Goal: Task Accomplishment & Management: Complete application form

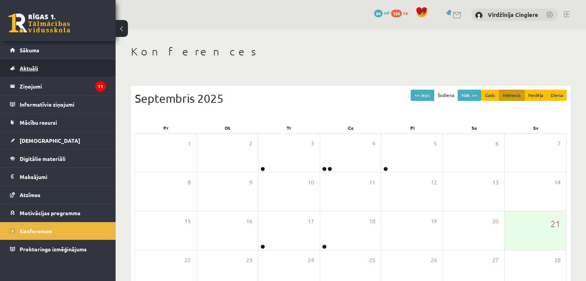
scroll to position [86, 0]
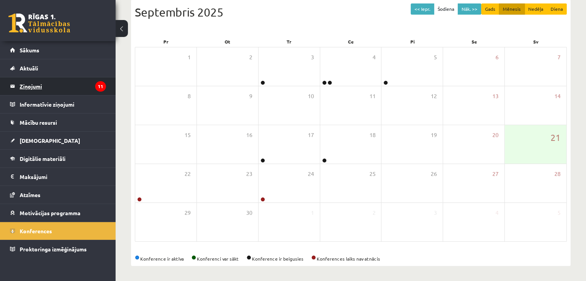
click at [65, 82] on legend "Ziņojumi 11" at bounding box center [63, 86] width 86 height 18
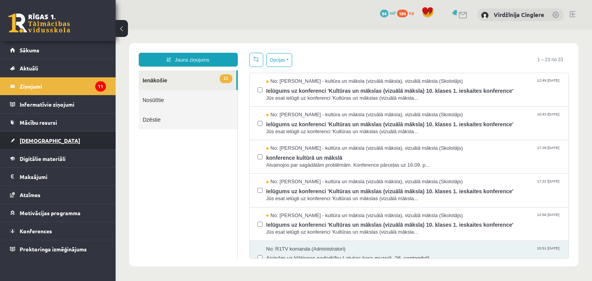
click at [78, 134] on link "[DEMOGRAPHIC_DATA]" at bounding box center [58, 141] width 96 height 18
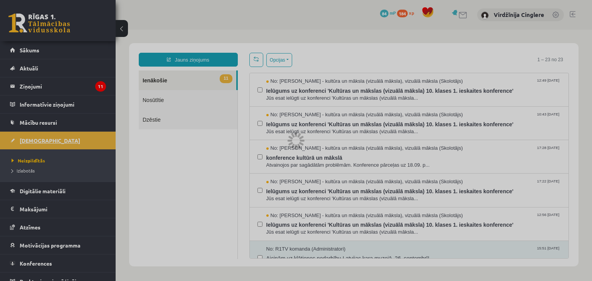
click at [78, 134] on div at bounding box center [296, 140] width 592 height 281
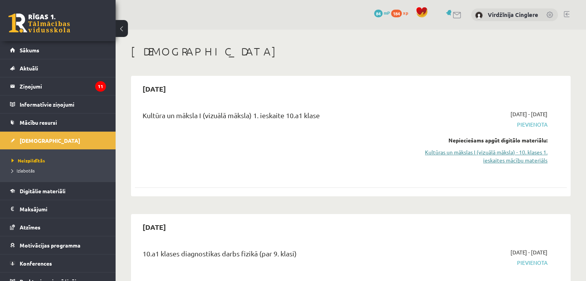
click at [519, 154] on link "Kultūras un mākslas I (vizuālā māksla) - 10. klases 1. ieskaites mācību materiā…" at bounding box center [484, 156] width 127 height 16
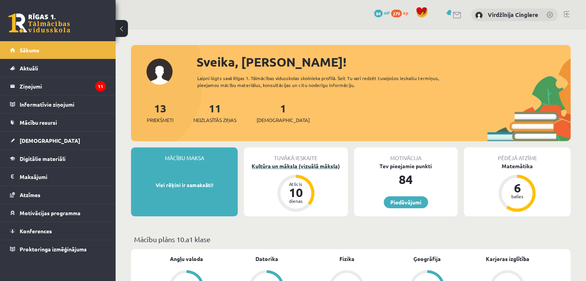
click at [304, 169] on div "Kultūra un māksla (vizuālā māksla)" at bounding box center [296, 166] width 104 height 8
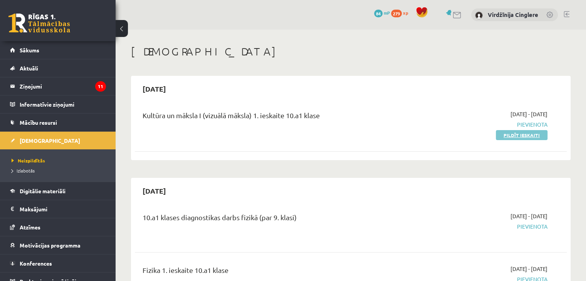
click at [510, 135] on link "Pildīt ieskaiti" at bounding box center [522, 135] width 52 height 10
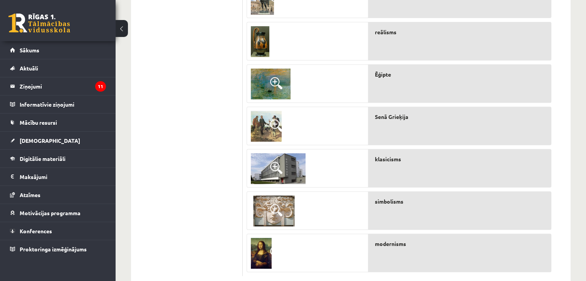
scroll to position [353, 0]
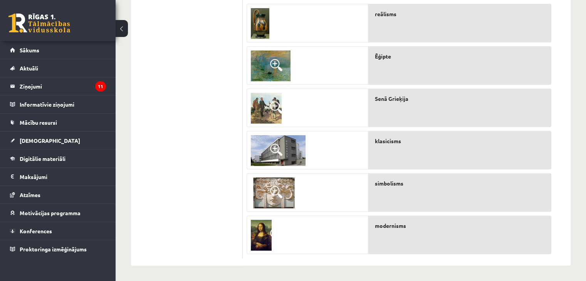
drag, startPoint x: 335, startPoint y: 155, endPoint x: 367, endPoint y: 156, distance: 32.4
click at [367, 156] on div at bounding box center [307, 150] width 121 height 39
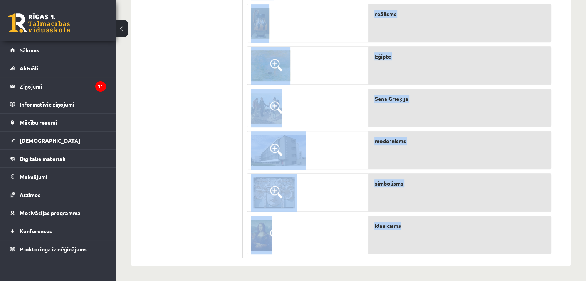
drag, startPoint x: 255, startPoint y: 50, endPoint x: 423, endPoint y: 222, distance: 241.0
click at [423, 222] on fieldset "Jūgendstils Renesanse Impresionisms Senās Romas kultūra reālisms Ēģipte" at bounding box center [399, 42] width 305 height 424
copy fieldset "Jūgendstils Renesanse Impresionisms Senās Romas kultūra reālisms Ēģipte Senā Gr…"
click at [271, 57] on img at bounding box center [271, 66] width 40 height 31
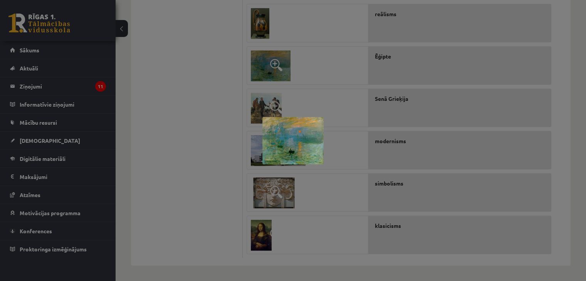
drag, startPoint x: 271, startPoint y: 57, endPoint x: 137, endPoint y: 58, distance: 134.2
click at [137, 58] on div at bounding box center [293, 140] width 586 height 281
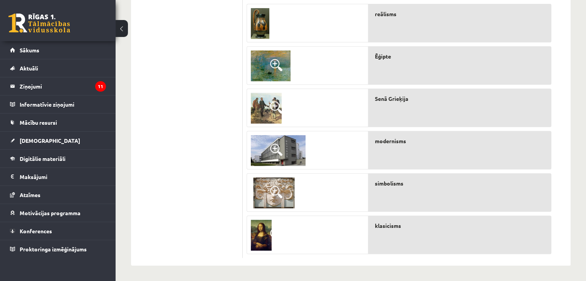
click at [506, 249] on div "klasicisms" at bounding box center [460, 235] width 183 height 39
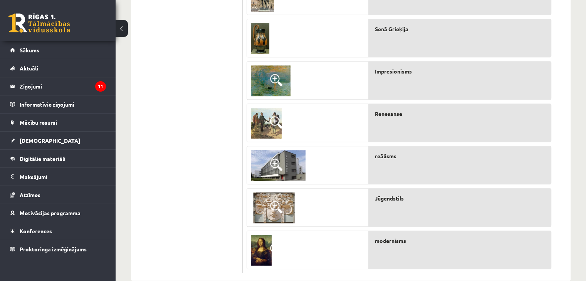
scroll to position [339, 0]
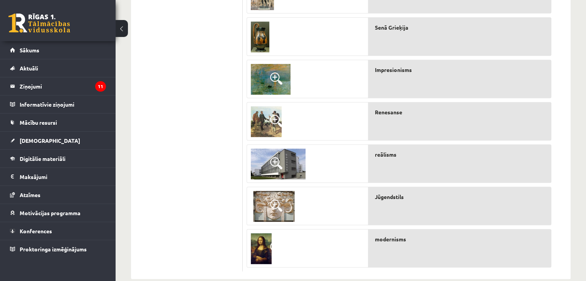
drag, startPoint x: 283, startPoint y: 124, endPoint x: 275, endPoint y: 135, distance: 13.5
click at [275, 135] on img at bounding box center [266, 121] width 31 height 31
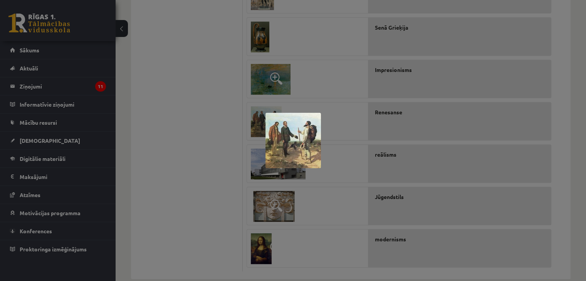
click at [420, 66] on div at bounding box center [293, 140] width 586 height 281
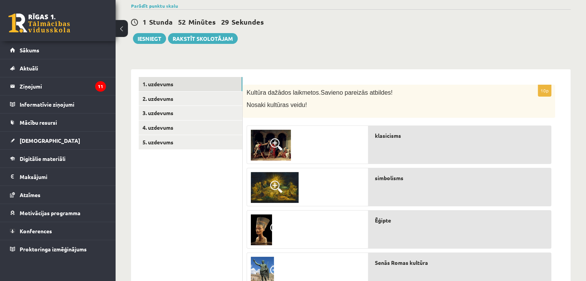
scroll to position [53, 0]
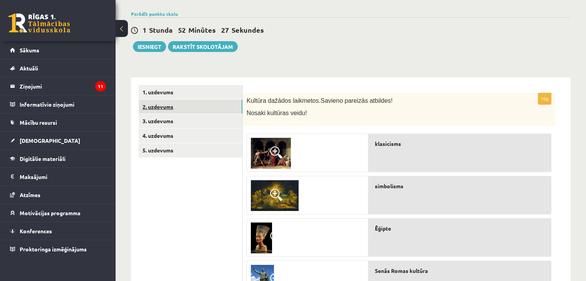
click at [226, 104] on link "2. uzdevums" at bounding box center [191, 107] width 104 height 14
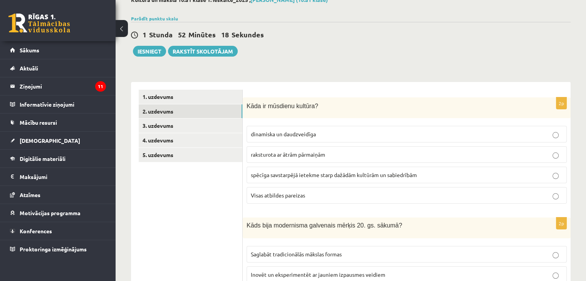
scroll to position [51, 0]
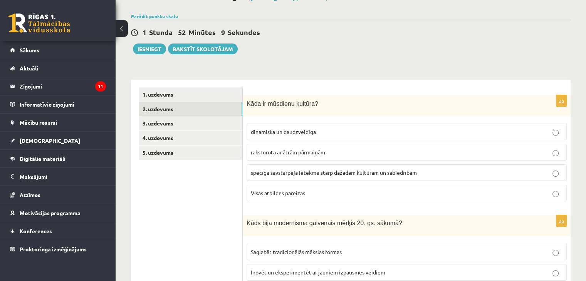
click at [279, 172] on span "spēcīga savstarpējā ietekme starp dažādām kultūrām un sabiedrībām" at bounding box center [334, 172] width 166 height 7
click at [280, 192] on span "Visas atbildes pareizas" at bounding box center [278, 193] width 54 height 7
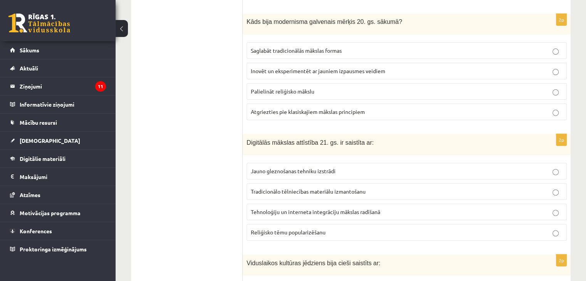
scroll to position [248, 0]
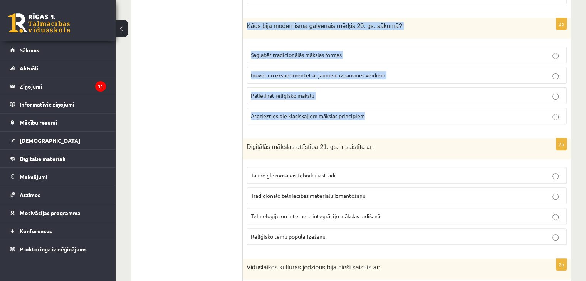
drag, startPoint x: 246, startPoint y: 23, endPoint x: 408, endPoint y: 110, distance: 183.7
click at [408, 110] on div "2p Kāds bija modernisma galvenais mērķis 20. gs. sākumā? Saglabāt tradicionālās…" at bounding box center [407, 74] width 328 height 113
copy div "Kāds bija modernisma galvenais mērķis 20. gs. sākumā? Saglabāt tradicionālās mā…"
click at [357, 69] on label "Inovēt un eksperimentēt ar jauniem izpausmes veidiem" at bounding box center [407, 75] width 320 height 17
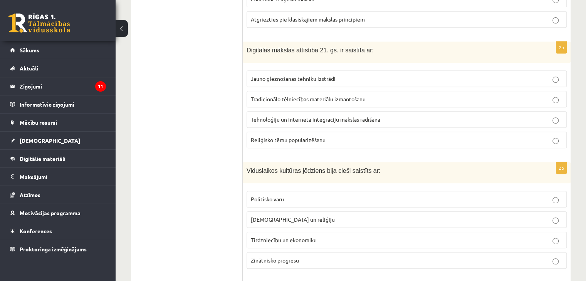
scroll to position [354, 0]
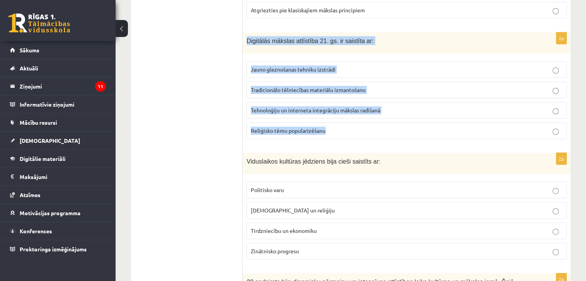
drag, startPoint x: 247, startPoint y: 38, endPoint x: 412, endPoint y: 127, distance: 187.9
click at [412, 127] on div "2p Digitālās mākslas attīstība 21. gs. ir saistīta ar: Jauno gleznošanas tehnik…" at bounding box center [407, 88] width 328 height 113
copy div "Digitālās mākslas attīstība 21. gs. ir saistīta ar: Jauno gleznošanas tehniku i…"
click at [322, 108] on span "Tehnoloģiju un interneta integrāciju mākslas radīšanā" at bounding box center [316, 110] width 130 height 7
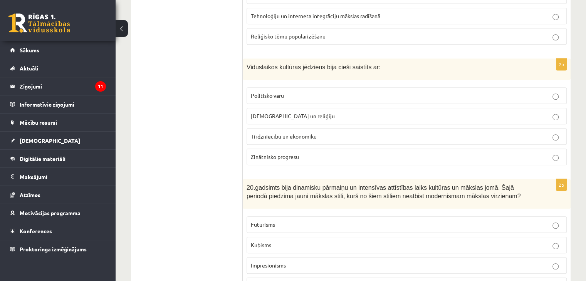
scroll to position [453, 0]
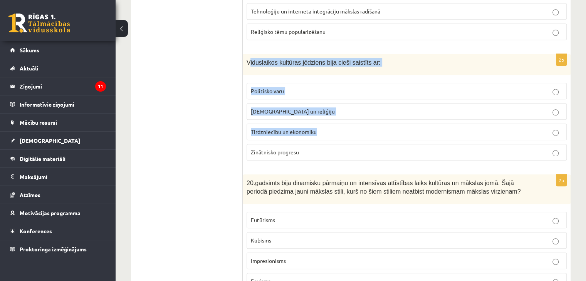
drag, startPoint x: 249, startPoint y: 59, endPoint x: 334, endPoint y: 118, distance: 102.8
click at [334, 118] on div "2p Viduslaikos kultūras jēdziens bija cieši saistīts ar: Politisko varu Baznīcu…" at bounding box center [407, 110] width 328 height 113
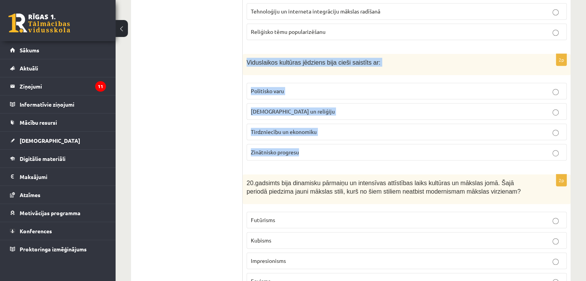
drag, startPoint x: 244, startPoint y: 60, endPoint x: 338, endPoint y: 151, distance: 130.6
click at [338, 151] on div "2p Viduslaikos kultūras jēdziens bija cieši saistīts ar: Politisko varu Baznīcu…" at bounding box center [407, 110] width 328 height 113
copy div "Viduslaikos kultūras jēdziens bija cieši saistīts ar: Politisko varu Baznīcu un…"
click at [379, 103] on label "Baznīcu un reliģiju" at bounding box center [407, 111] width 320 height 17
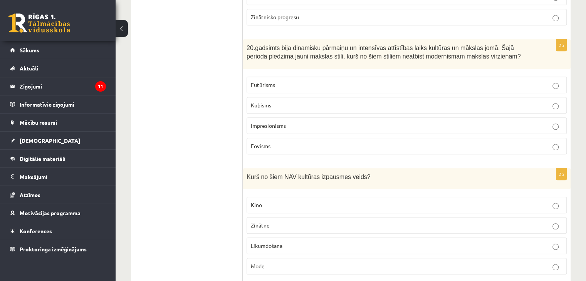
scroll to position [586, 0]
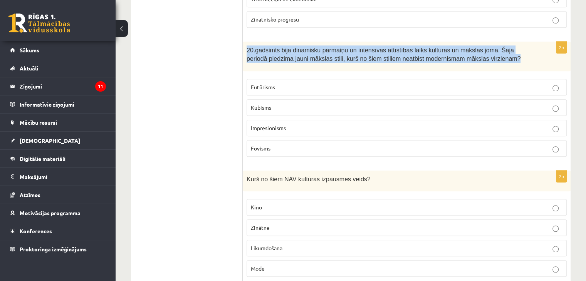
drag, startPoint x: 247, startPoint y: 48, endPoint x: 515, endPoint y: 65, distance: 268.9
click at [515, 65] on div "20.gadsimts bija dinamisku pārmaiņu un intensīvas attīstības laiks kultūras un …" at bounding box center [407, 57] width 328 height 30
copy span "20.gadsimts bija dinamisku pārmaiņu un intensīvas attīstības laiks kultūras un …"
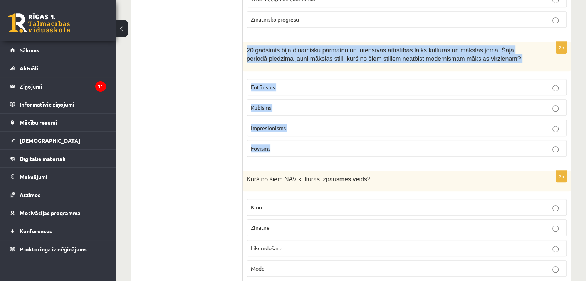
drag, startPoint x: 245, startPoint y: 43, endPoint x: 427, endPoint y: 148, distance: 210.4
click at [427, 148] on div "2p 20.gadsimts bija dinamisku pārmaiņu un intensīvas attīstības laiks kultūras …" at bounding box center [407, 102] width 328 height 121
copy div "20.gadsimts bija dinamisku pārmaiņu un intensīvas attīstības laiks kultūras un …"
click at [404, 129] on label "Impresionisms" at bounding box center [407, 128] width 320 height 17
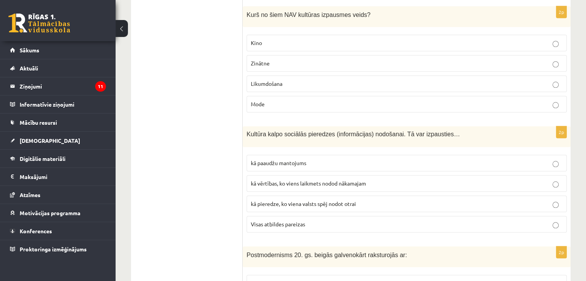
scroll to position [749, 0]
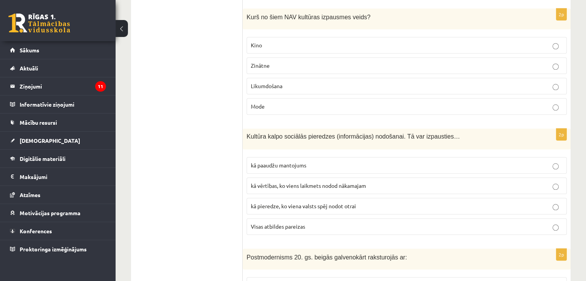
click at [273, 83] on span "Likumdošana" at bounding box center [267, 86] width 32 height 7
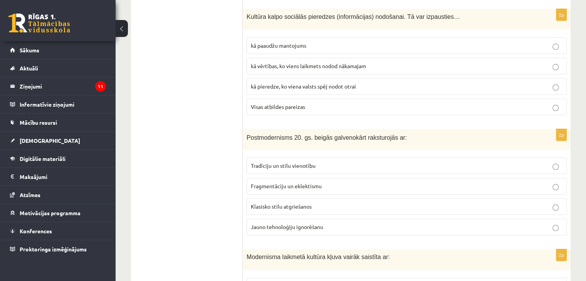
scroll to position [873, 0]
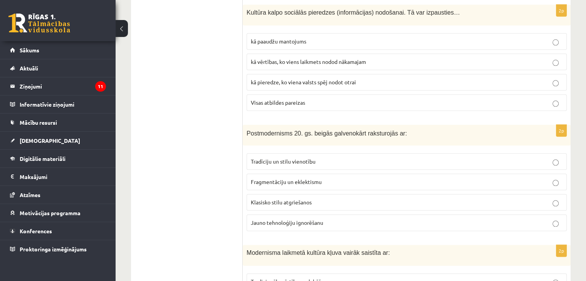
click at [405, 87] on fieldset "kā paaudžu mantojums kā vērtības, ko viens laikmets nodod nākamajam kā pieredze…" at bounding box center [407, 71] width 320 height 84
click at [407, 99] on p "Visas atbildes pareizas" at bounding box center [407, 103] width 312 height 8
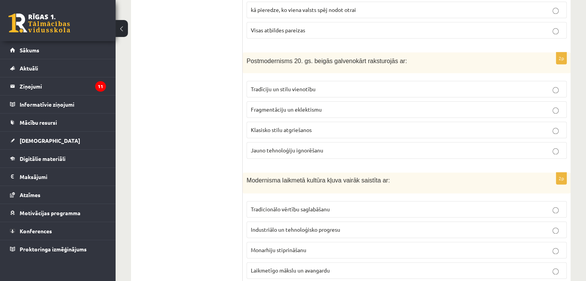
scroll to position [948, 0]
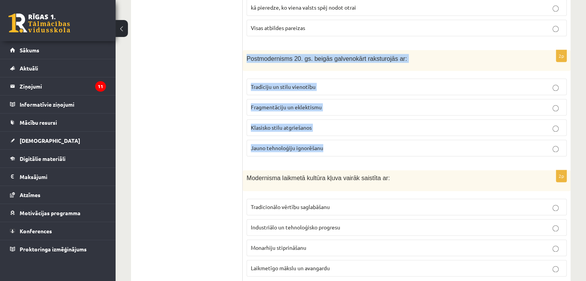
drag, startPoint x: 246, startPoint y: 51, endPoint x: 401, endPoint y: 152, distance: 185.3
click at [401, 152] on div "2p Postmodernisms 20. gs. beigās galvenokārt raksturojās ar: Tradīciju un stilu…" at bounding box center [407, 106] width 328 height 113
copy div "Postmodernisms 20. gs. beigās galvenokārt raksturojās ar: Tradīciju un stilu vi…"
click at [337, 106] on p "Fragmentāciju un eklektismu" at bounding box center [407, 107] width 312 height 8
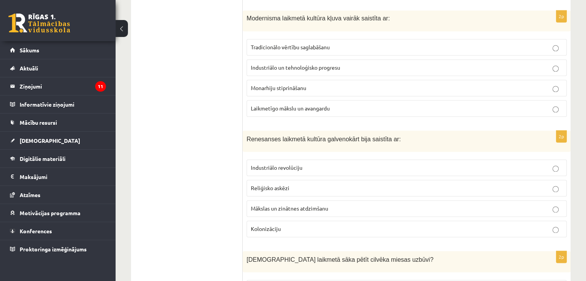
scroll to position [1098, 0]
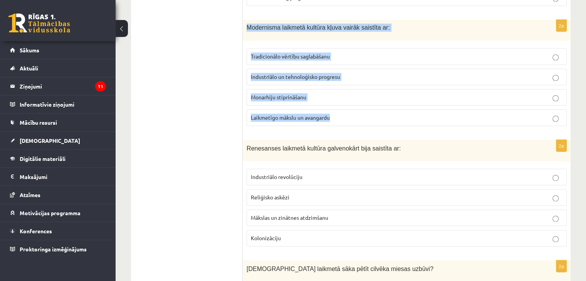
drag, startPoint x: 248, startPoint y: 20, endPoint x: 411, endPoint y: 108, distance: 185.3
click at [411, 108] on div "2p Modernisma laikmetā kultūra kļuva vairāk saistīta ar: Tradicionālo vērtību s…" at bounding box center [407, 76] width 328 height 113
copy div "Modernisma laikmetā kultūra kļuva vairāk saistīta ar: Tradicionālo vērtību sagl…"
click at [315, 114] on span "Laikmetīgo mākslu un avangardu" at bounding box center [290, 117] width 79 height 7
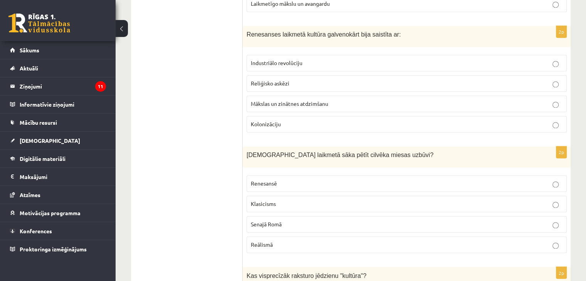
scroll to position [1226, 0]
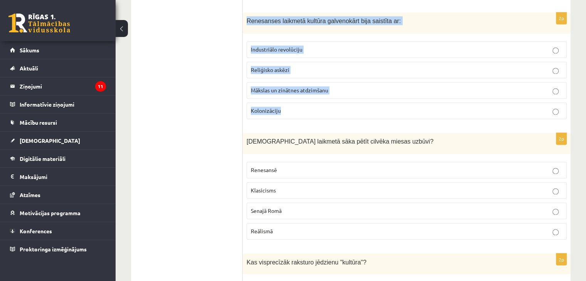
drag, startPoint x: 246, startPoint y: 16, endPoint x: 381, endPoint y: 95, distance: 156.2
click at [381, 95] on div "2p Renesanses laikmetā kultūra galvenokārt bija saistīta ar: Industriālo revolū…" at bounding box center [407, 68] width 328 height 113
copy div "Renesanses laikmetā kultūra galvenokārt bija saistīta ar: Industriālo revolūcij…"
click at [369, 86] on p "Mākslas un zinātnes atdzimšanu" at bounding box center [407, 90] width 312 height 8
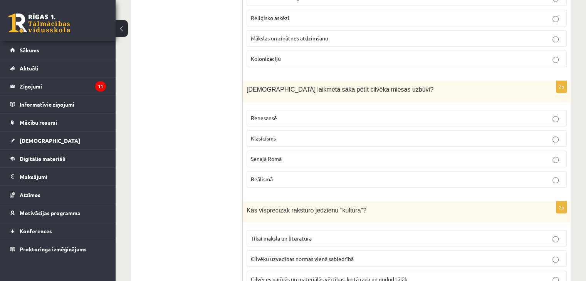
scroll to position [1280, 0]
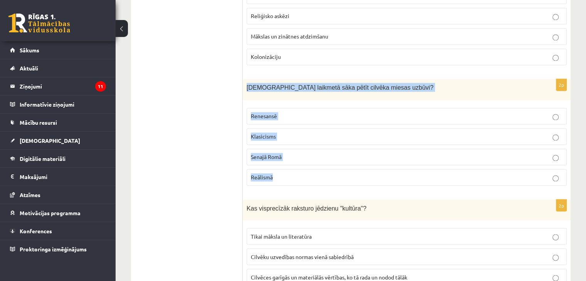
drag, startPoint x: 247, startPoint y: 79, endPoint x: 353, endPoint y: 165, distance: 136.8
click at [353, 165] on div "2p Kurā laikmetā sāka pētīt cilvēka miesas uzbūvi? Renesansē Klasicisms Senajā …" at bounding box center [407, 135] width 328 height 113
click at [534, 112] on p "Renesansē" at bounding box center [407, 116] width 312 height 8
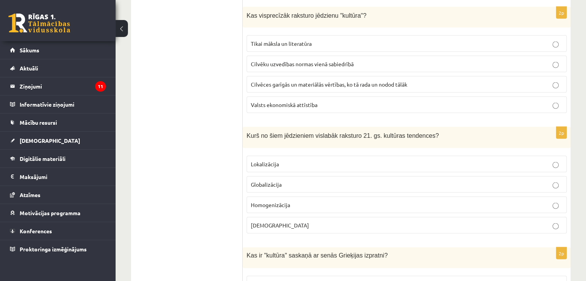
scroll to position [1464, 0]
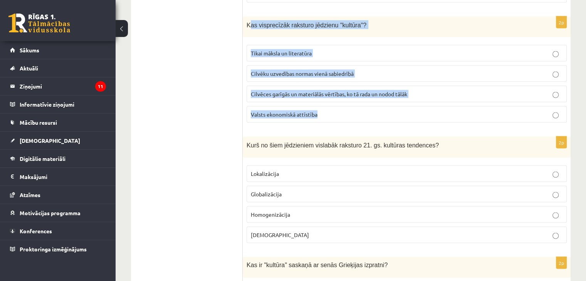
drag, startPoint x: 251, startPoint y: 14, endPoint x: 456, endPoint y: 109, distance: 225.5
click at [456, 109] on div "2p Kas visprecīzāk raksturo jēdzienu "kultūra"? Tikai māksla un literatūra Cilv…" at bounding box center [407, 72] width 328 height 113
click at [321, 90] on span "Cilvēces garīgās un materiālās vērtības, ko tā rada un nodod tālāk" at bounding box center [329, 93] width 157 height 7
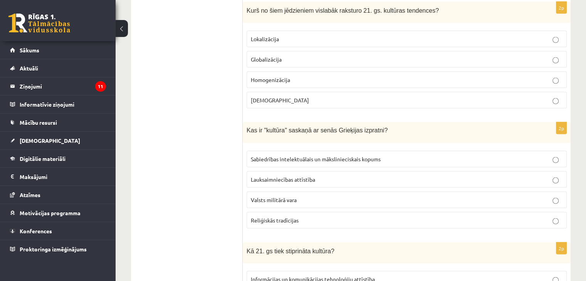
scroll to position [1597, 0]
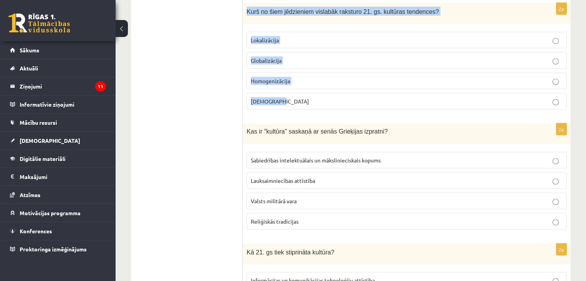
drag, startPoint x: 244, startPoint y: 3, endPoint x: 344, endPoint y: 94, distance: 135.1
click at [344, 94] on div "2p Kurš no šiem jēdzieniem vislabāk raksturo 21. gs. kultūras tendences? Lokali…" at bounding box center [407, 59] width 328 height 113
click at [378, 57] on p "Globalizācija" at bounding box center [407, 61] width 312 height 8
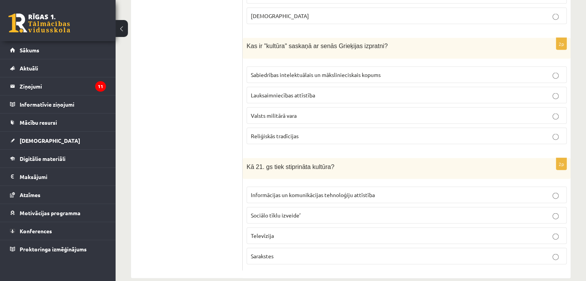
scroll to position [1685, 0]
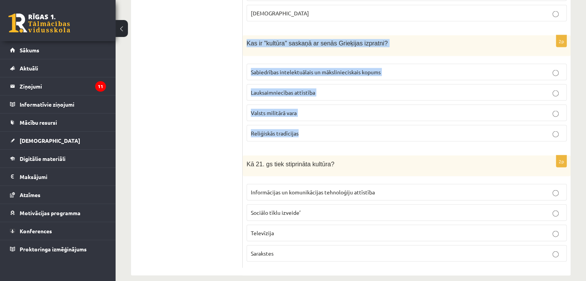
drag, startPoint x: 245, startPoint y: 35, endPoint x: 355, endPoint y: 123, distance: 140.7
click at [355, 123] on div "2p Kas ir "kultūra" saskaņā ar senās Grieķijas izpratni? Sabiedrības intelektuā…" at bounding box center [407, 91] width 328 height 113
click at [359, 69] on span "Sabiedrības intelektuālais un mākslinieciskais kopums" at bounding box center [316, 72] width 130 height 7
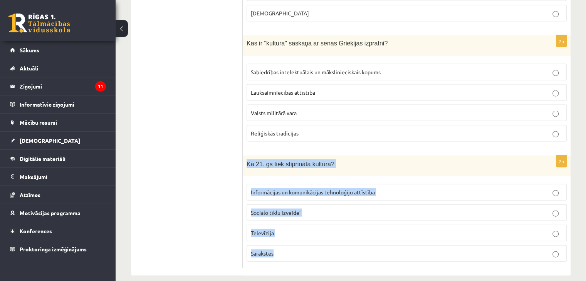
drag, startPoint x: 247, startPoint y: 156, endPoint x: 349, endPoint y: 239, distance: 131.5
click at [349, 239] on div "2p Kā 21. gs tiek stiprināta kultūra? Informācijas un komunikācijas tehnoloģiju…" at bounding box center [407, 212] width 328 height 113
click at [271, 189] on span "Informācijas un komunikācijas tehnoloģiju attīstība" at bounding box center [313, 192] width 124 height 7
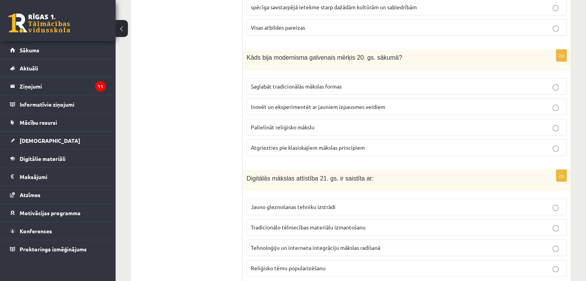
scroll to position [10, 0]
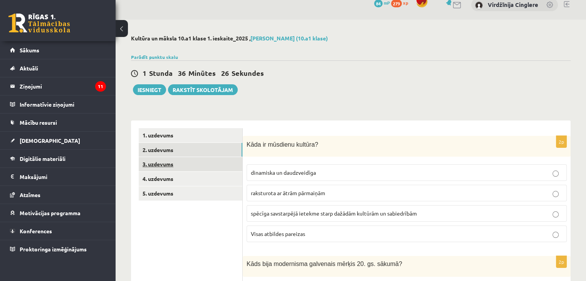
click at [209, 167] on link "3. uzdevums" at bounding box center [191, 164] width 104 height 14
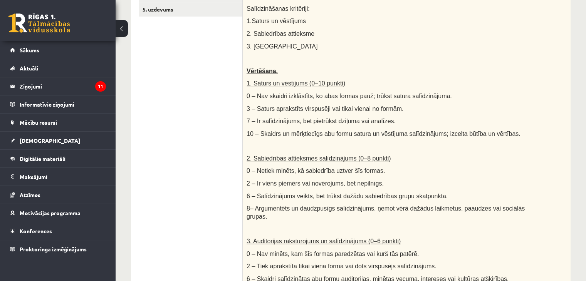
scroll to position [201, 0]
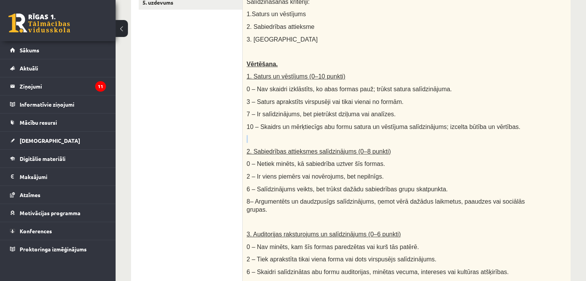
drag, startPoint x: 584, startPoint y: 127, endPoint x: 585, endPoint y: 112, distance: 15.1
click at [585, 112] on div "**********" at bounding box center [351, 191] width 471 height 726
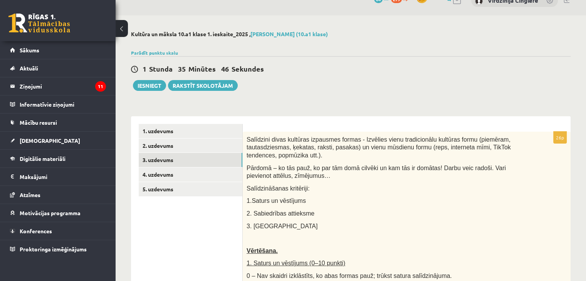
scroll to position [12, 0]
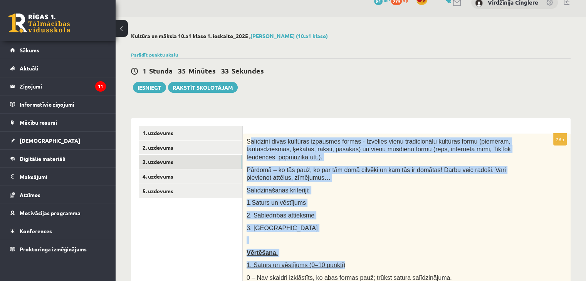
drag, startPoint x: 248, startPoint y: 140, endPoint x: 426, endPoint y: 269, distance: 219.5
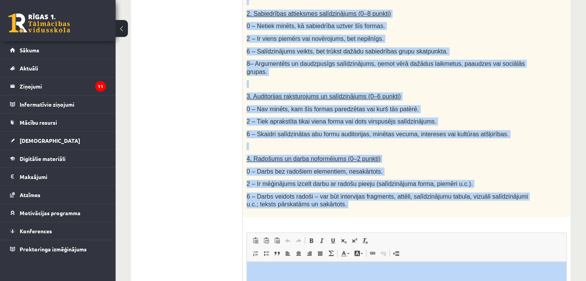
scroll to position [458, 0]
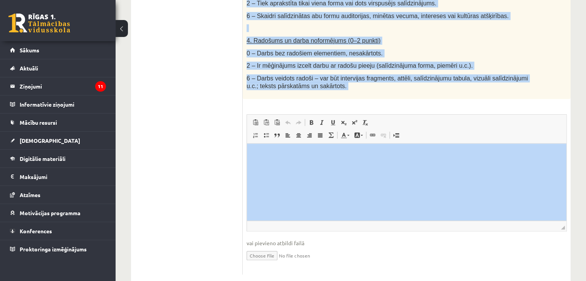
drag, startPoint x: 493, startPoint y: 195, endPoint x: 465, endPoint y: 170, distance: 37.2
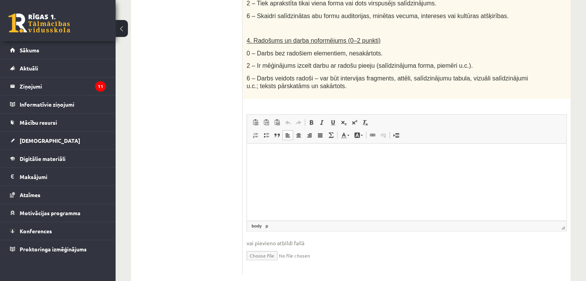
click at [385, 167] on html at bounding box center [407, 156] width 320 height 24
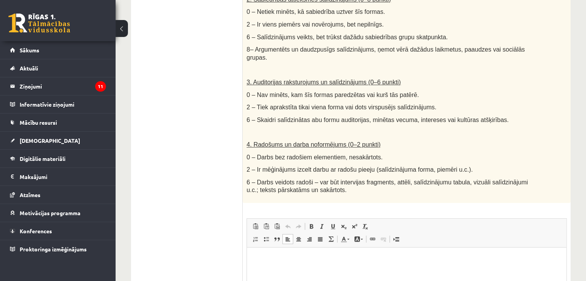
scroll to position [358, 0]
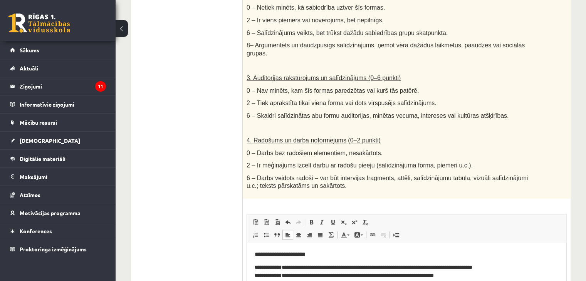
click at [323, 250] on html "**********" at bounding box center [407, 270] width 320 height 52
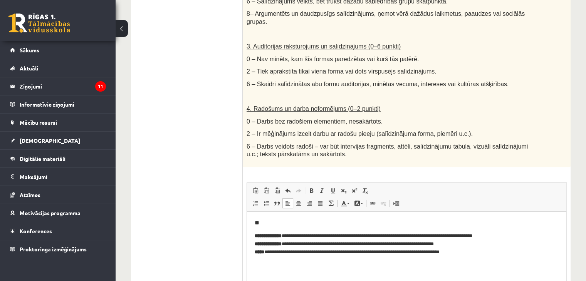
scroll to position [393, 0]
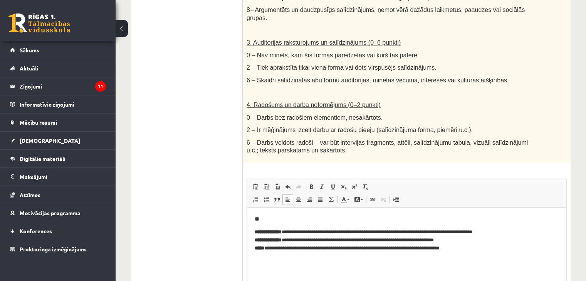
click at [500, 253] on html "**********" at bounding box center [407, 234] width 320 height 52
click at [402, 250] on p "**********" at bounding box center [407, 241] width 305 height 24
click at [399, 251] on p "**********" at bounding box center [407, 241] width 305 height 24
click at [480, 254] on html "**********" at bounding box center [407, 234] width 320 height 52
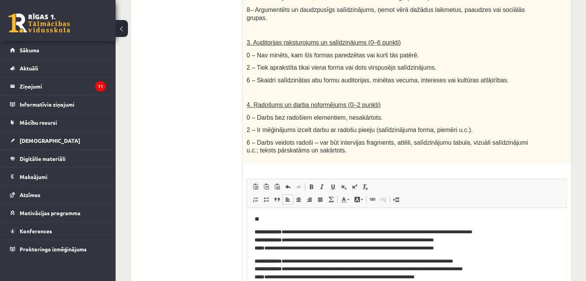
click at [280, 254] on body "**********" at bounding box center [407, 249] width 304 height 66
click at [254, 259] on html "**********" at bounding box center [407, 248] width 320 height 81
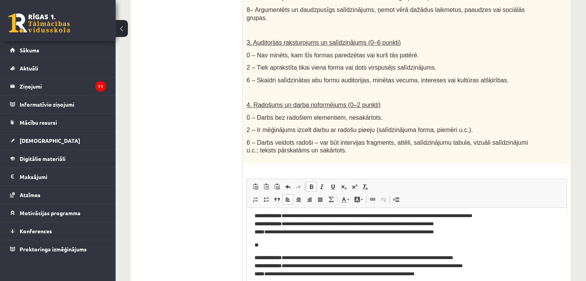
scroll to position [17, 0]
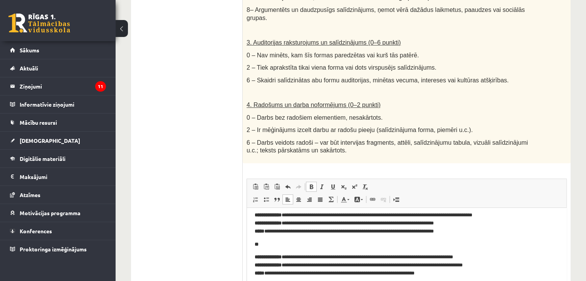
click at [490, 258] on p "**********" at bounding box center [404, 266] width 298 height 24
click at [529, 257] on p "**********" at bounding box center [404, 266] width 298 height 24
click at [531, 258] on p "**********" at bounding box center [404, 266] width 298 height 24
click at [514, 271] on p "**********" at bounding box center [404, 266] width 298 height 24
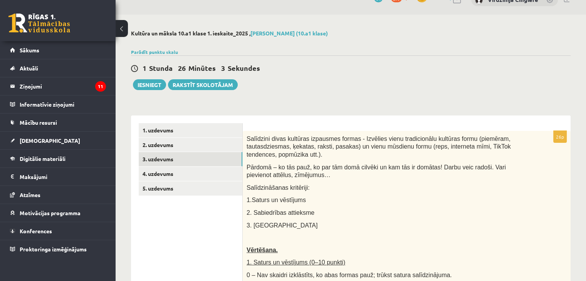
scroll to position [6, 0]
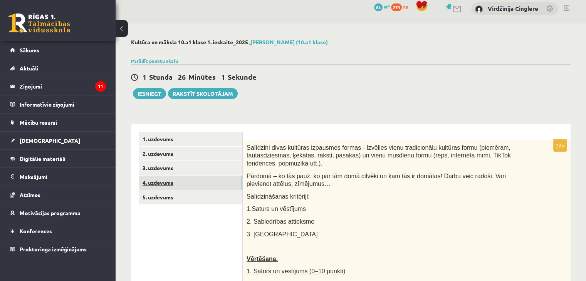
click at [208, 181] on link "4. uzdevums" at bounding box center [191, 183] width 104 height 14
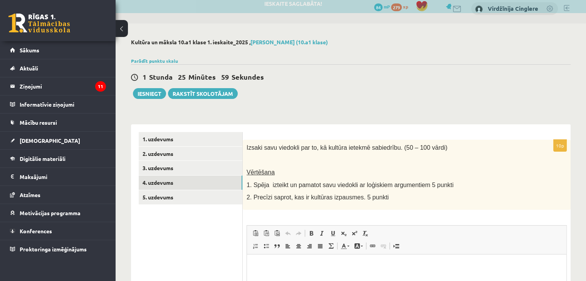
scroll to position [0, 0]
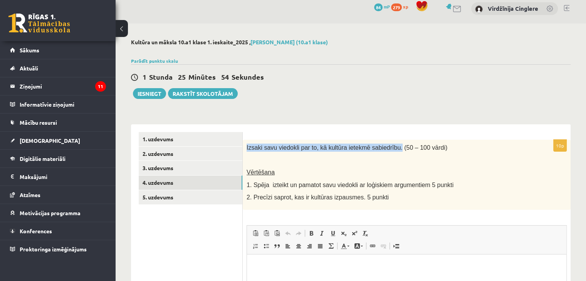
drag, startPoint x: 247, startPoint y: 148, endPoint x: 388, endPoint y: 148, distance: 141.1
click at [388, 148] on span "Izsaki savu viedokli par to, kā kultūra ietekmē sabiedrību. (50 – 100 vārdi)" at bounding box center [347, 148] width 201 height 7
click at [377, 273] on html at bounding box center [407, 266] width 320 height 24
paste body "Editor, wiswyg-editor-user-answer-47433780803700"
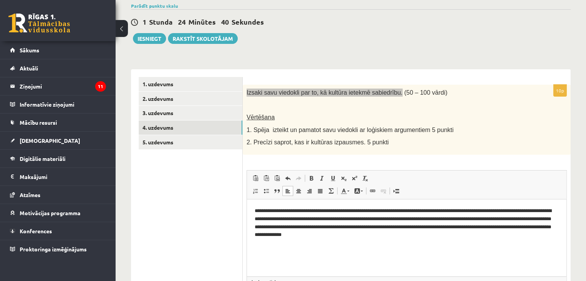
scroll to position [64, 0]
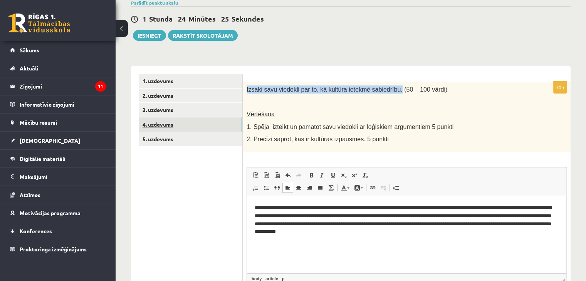
click at [185, 125] on link "4. uzdevums" at bounding box center [191, 125] width 104 height 14
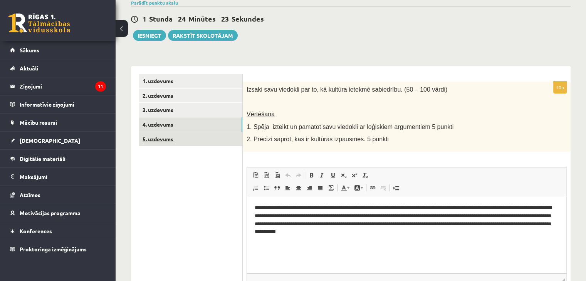
scroll to position [0, 0]
click at [180, 145] on link "5. uzdevums" at bounding box center [191, 139] width 104 height 14
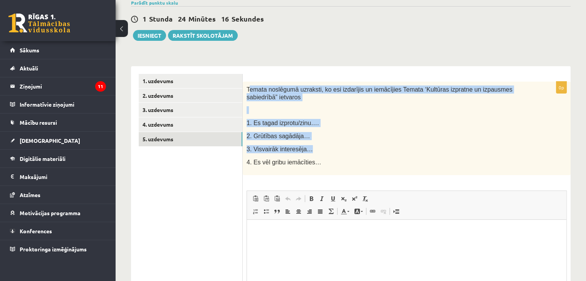
drag, startPoint x: 250, startPoint y: 90, endPoint x: 362, endPoint y: 151, distance: 127.8
click at [362, 151] on div "Temata noslēgumā uzraksti, ko esi izdarījis un iemācījies Temata ‘Kultūras izpr…" at bounding box center [407, 129] width 328 height 94
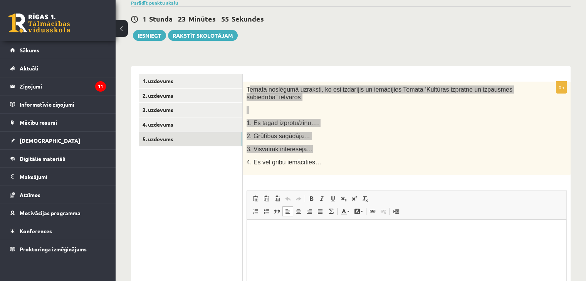
click at [384, 240] on html at bounding box center [407, 232] width 320 height 24
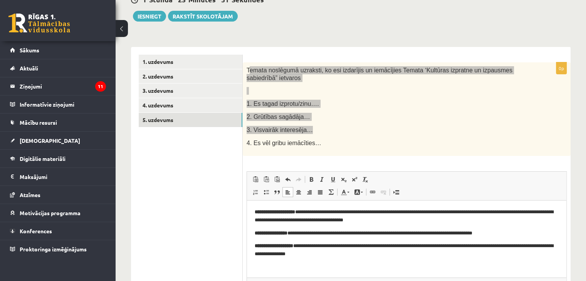
scroll to position [88, 0]
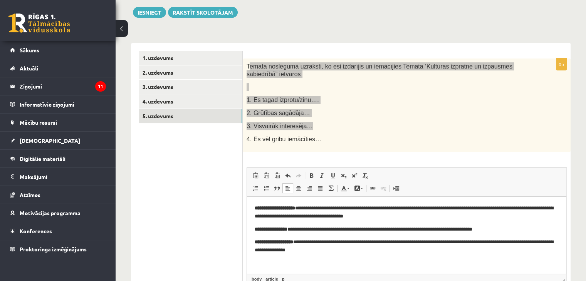
click at [295, 209] on strong "**********" at bounding box center [275, 207] width 40 height 5
click at [414, 216] on p "**********" at bounding box center [407, 212] width 305 height 16
click at [512, 210] on p "**********" at bounding box center [407, 212] width 305 height 16
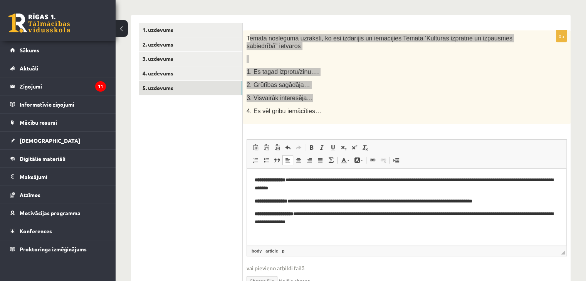
scroll to position [116, 0]
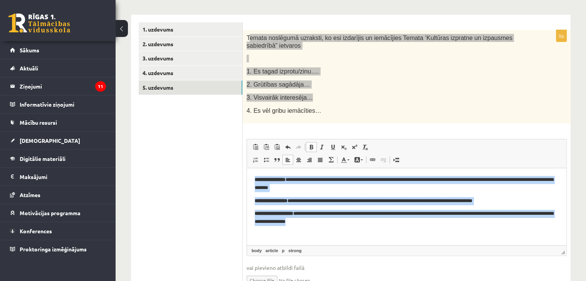
drag, startPoint x: 253, startPoint y: 178, endPoint x: 428, endPoint y: 243, distance: 185.9
click at [428, 234] on html "**********" at bounding box center [407, 201] width 320 height 66
click at [309, 147] on span at bounding box center [311, 147] width 6 height 6
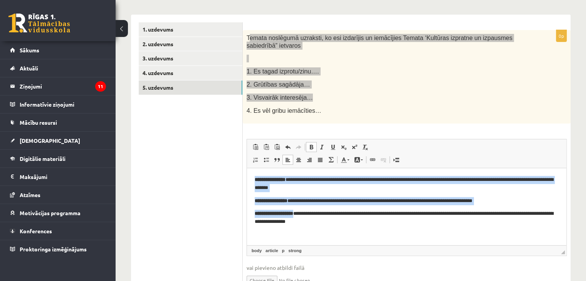
click at [309, 147] on span at bounding box center [311, 147] width 6 height 6
click at [311, 144] on span at bounding box center [311, 147] width 6 height 6
click at [320, 145] on span at bounding box center [322, 147] width 6 height 6
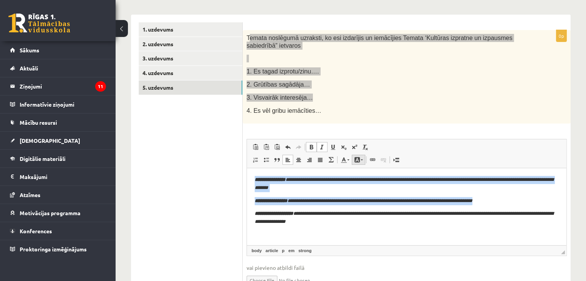
click at [357, 158] on span at bounding box center [357, 160] width 6 height 6
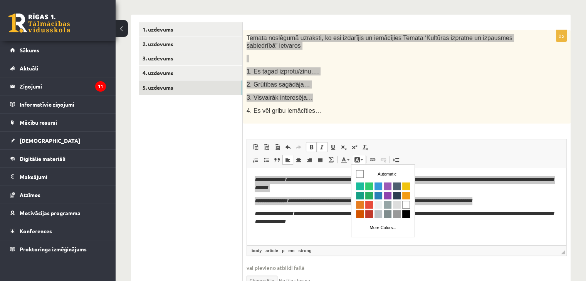
scroll to position [0, 0]
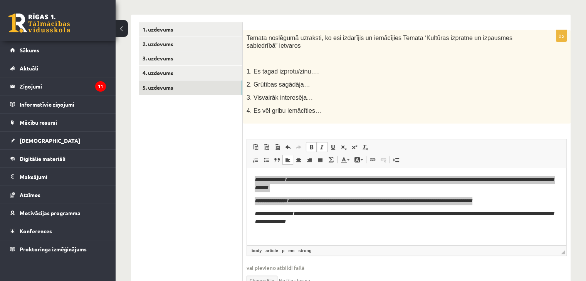
click at [415, 109] on p "4. Es vēl gribu iemācīties…" at bounding box center [388, 111] width 282 height 8
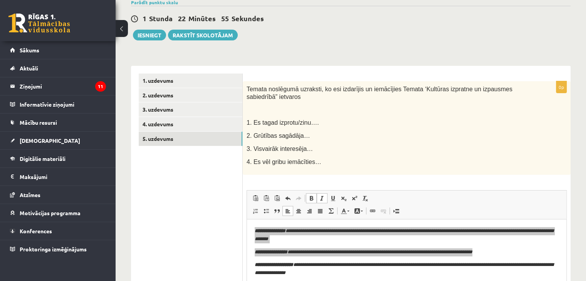
scroll to position [63, 0]
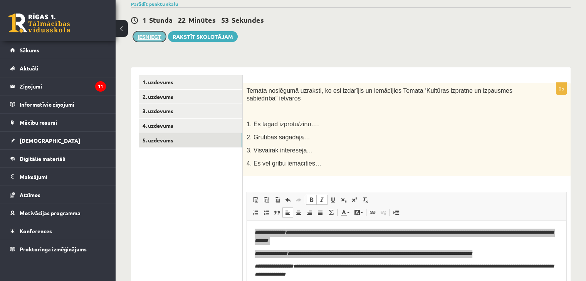
click at [157, 40] on button "Iesniegt" at bounding box center [149, 36] width 33 height 11
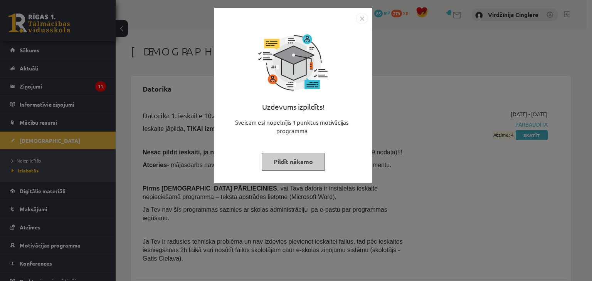
click at [357, 17] on img "Close" at bounding box center [362, 19] width 12 height 12
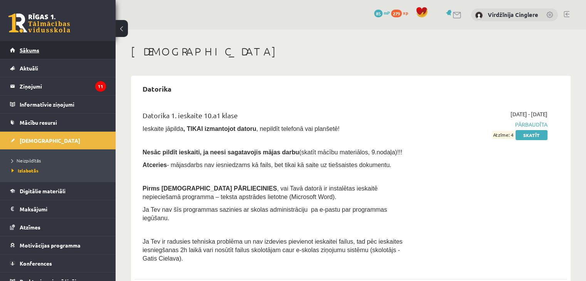
click at [57, 45] on link "Sākums" at bounding box center [58, 50] width 96 height 18
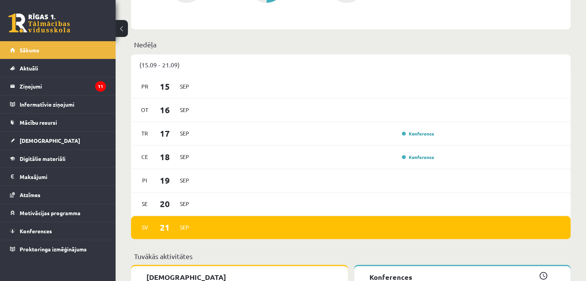
scroll to position [447, 0]
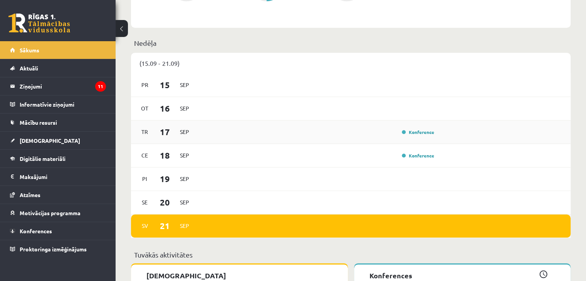
click at [428, 130] on div "Konference" at bounding box center [417, 132] width 39 height 8
click at [425, 132] on link "Konference" at bounding box center [418, 132] width 32 height 6
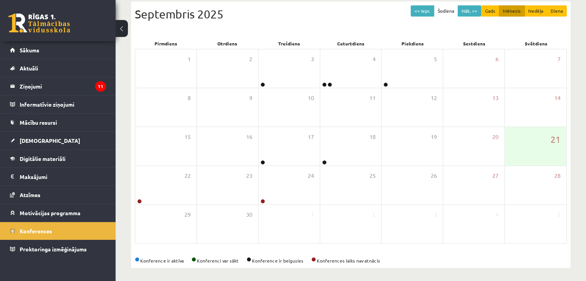
scroll to position [86, 0]
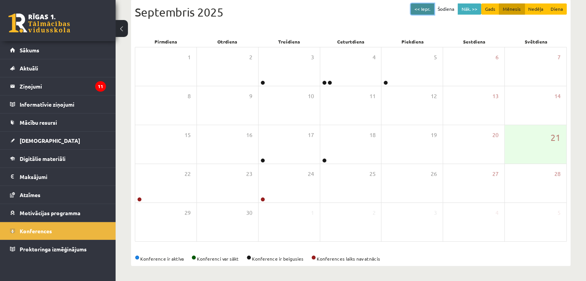
click at [415, 11] on button "<< Iepr." at bounding box center [423, 8] width 24 height 11
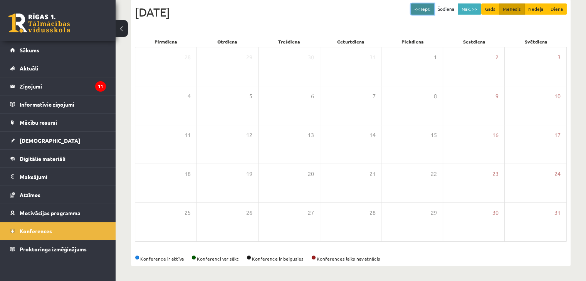
click at [415, 11] on button "<< Iepr." at bounding box center [423, 8] width 24 height 11
